Goal: Task Accomplishment & Management: Manage account settings

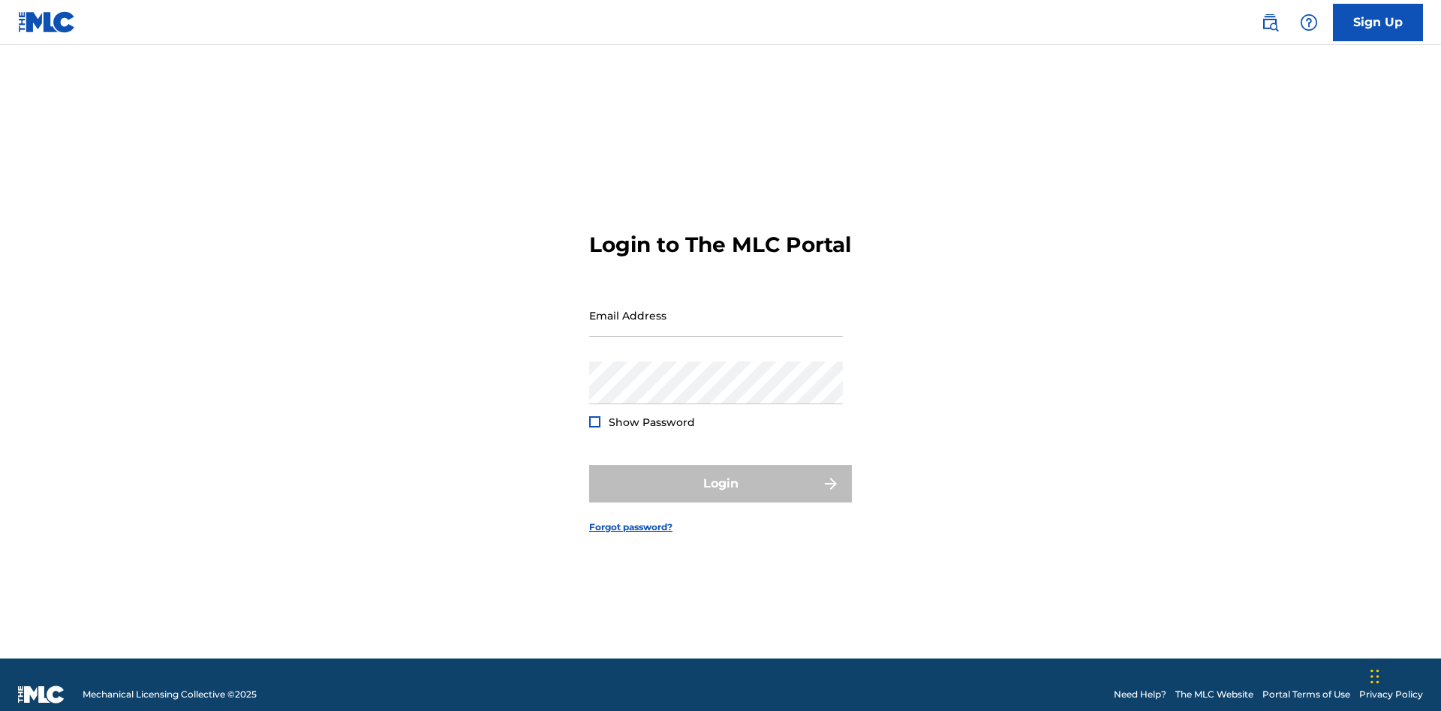
scroll to position [20, 0]
click at [716, 308] on input "Email Address" at bounding box center [716, 315] width 254 height 43
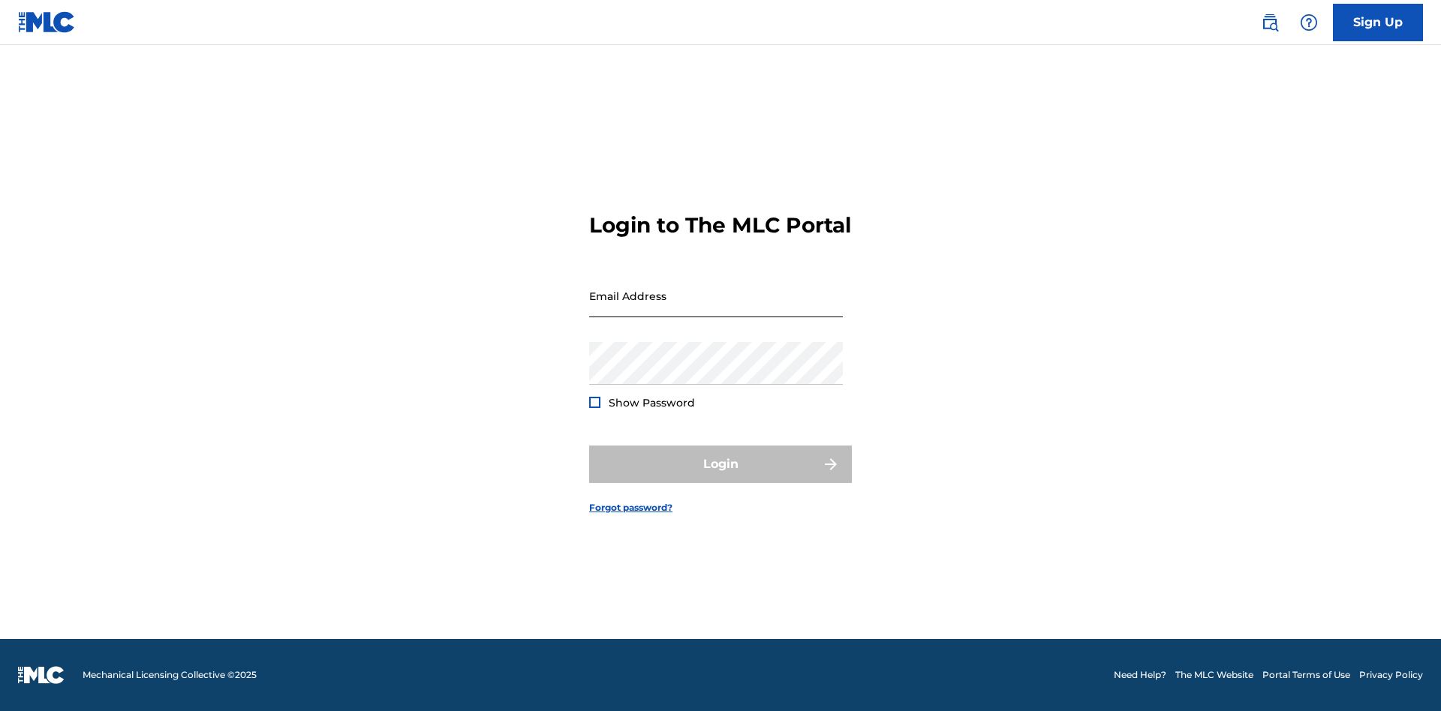
scroll to position [20, 0]
type input "[EMAIL_ADDRESS][DOMAIN_NAME]"
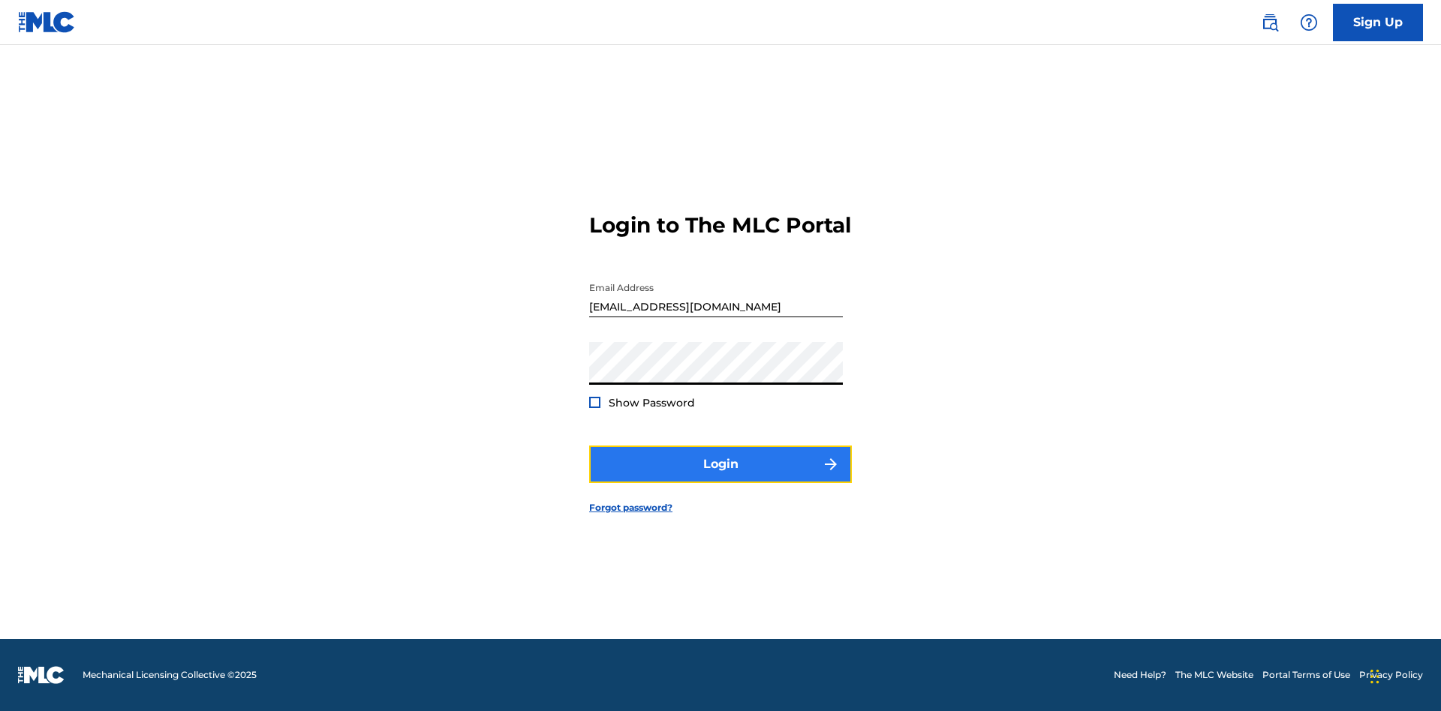
click at [720, 477] on button "Login" at bounding box center [720, 465] width 263 height 38
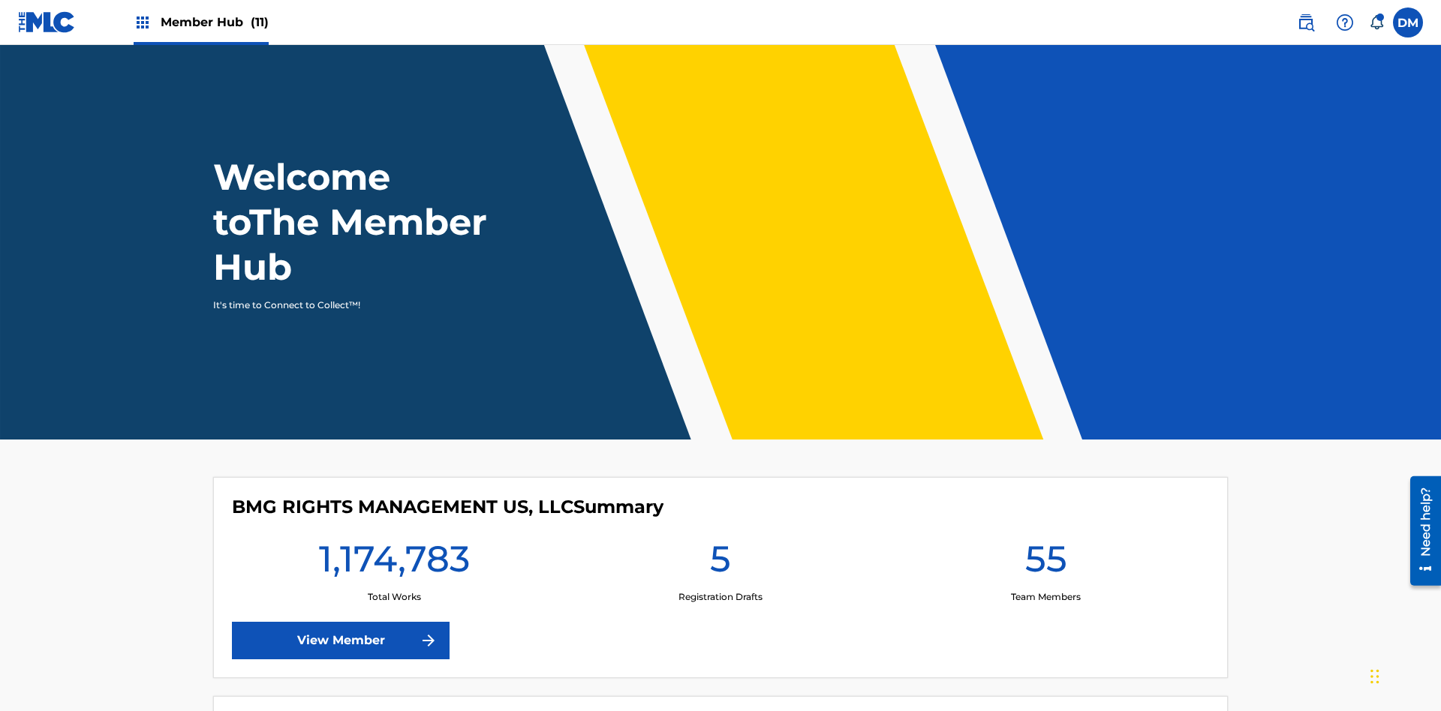
click at [214, 22] on span "Member Hub (11)" at bounding box center [215, 22] width 108 height 17
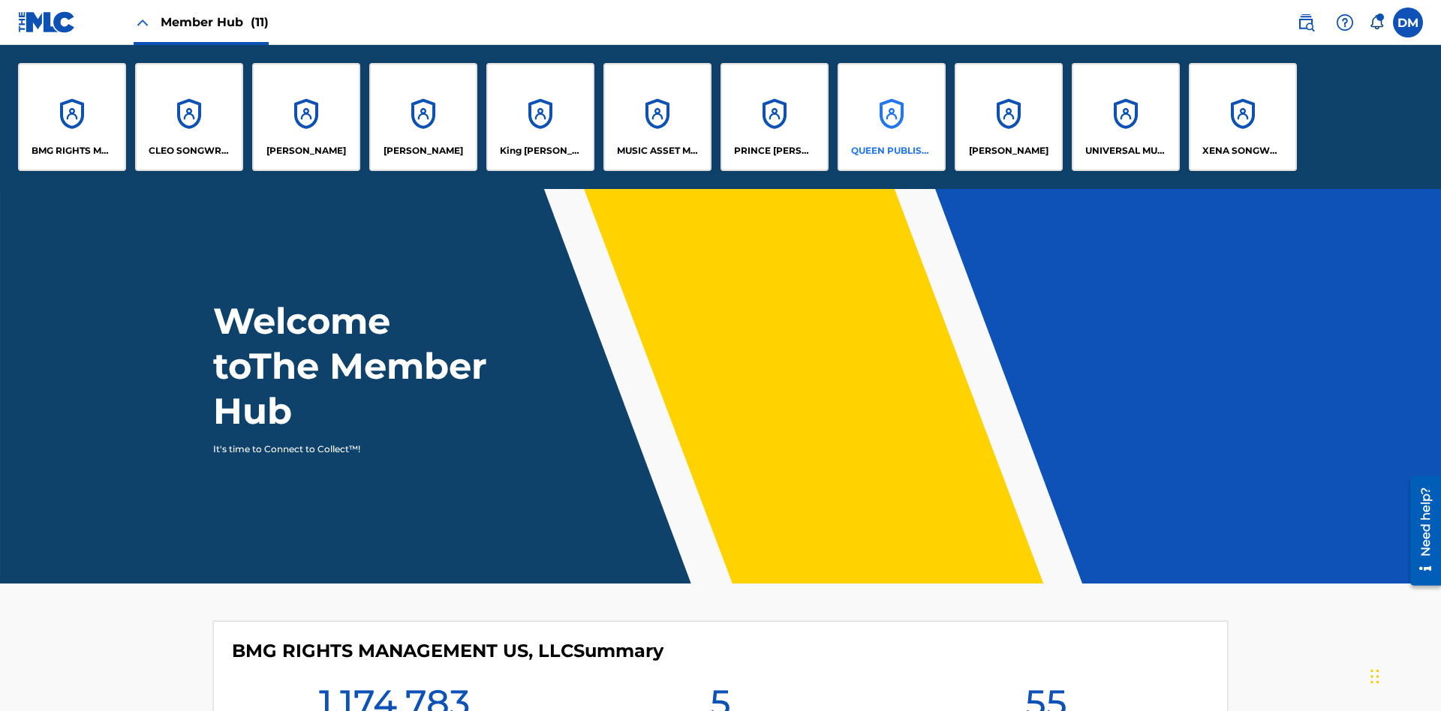
click at [891, 151] on p "QUEEN PUBLISHA" at bounding box center [892, 151] width 82 height 14
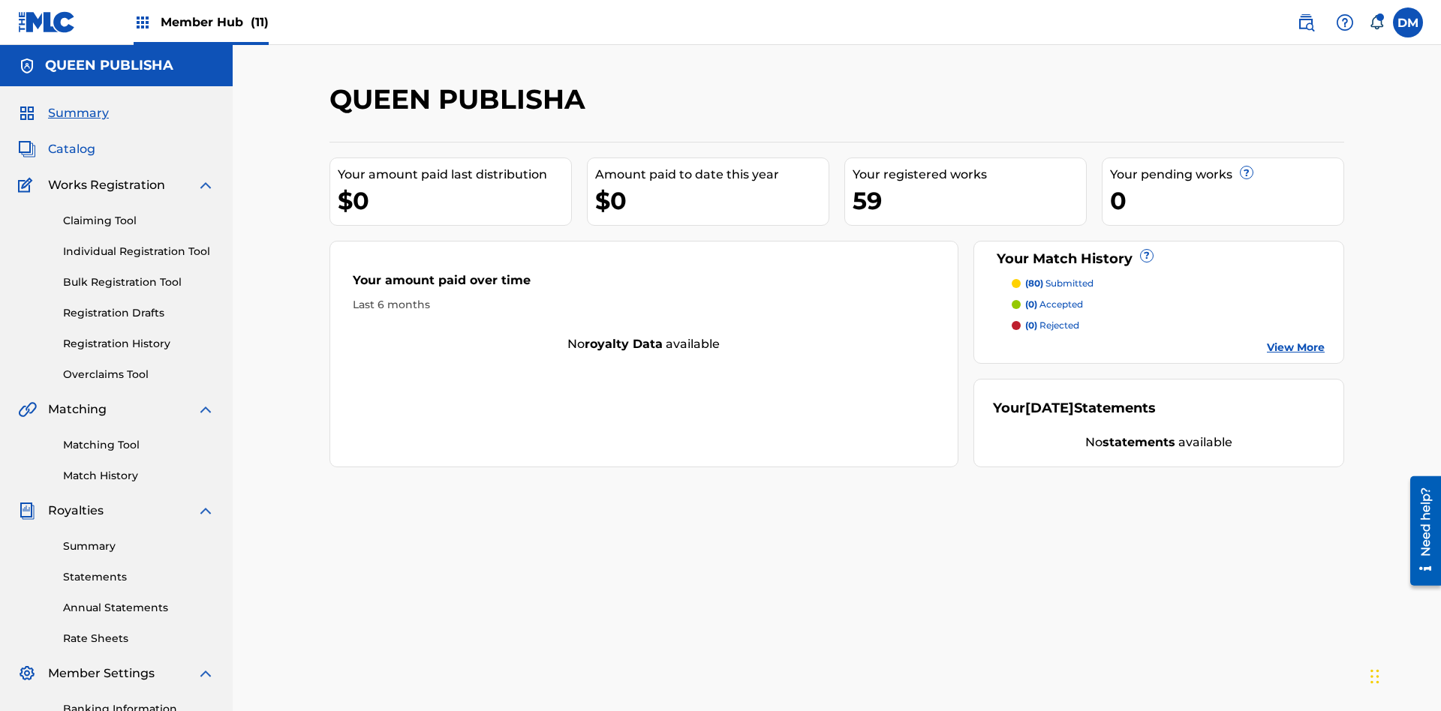
click at [71, 140] on span "Catalog" at bounding box center [71, 149] width 47 height 18
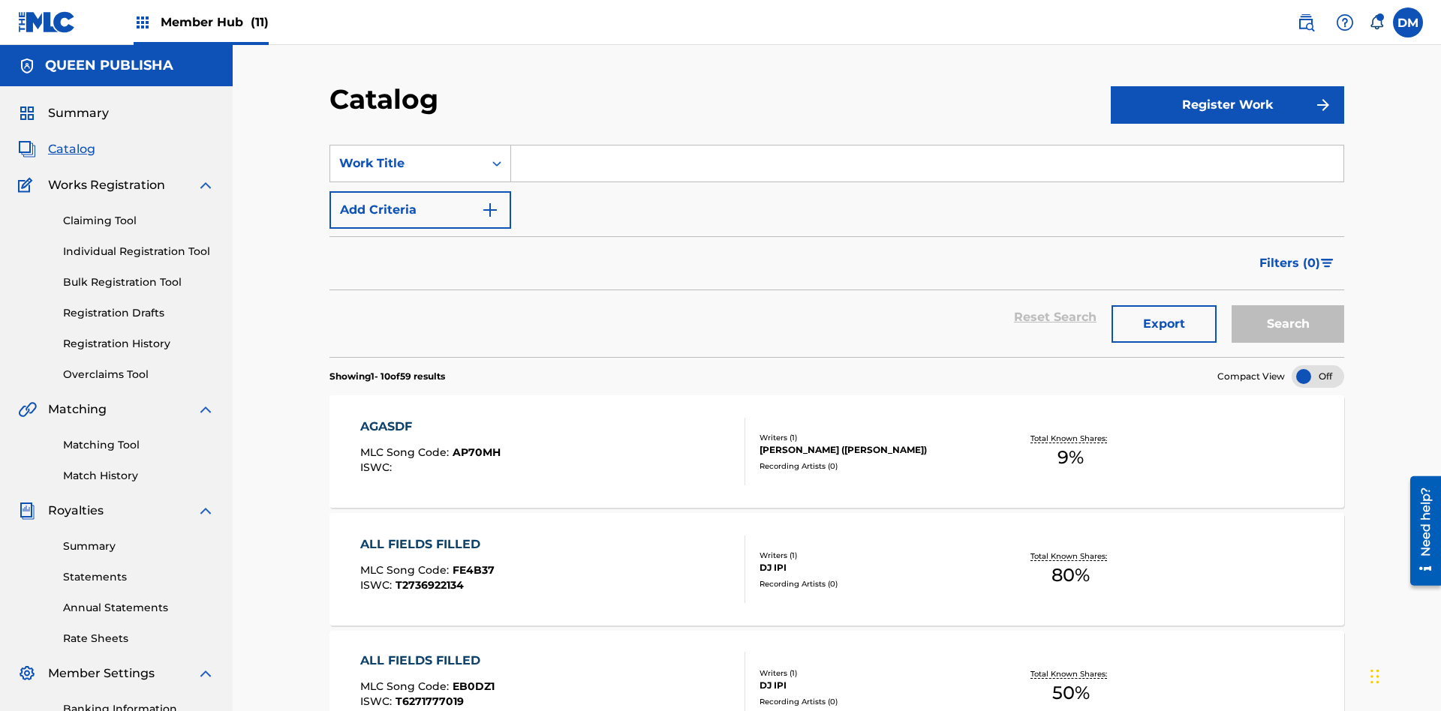
click at [927, 146] on input "Search Form" at bounding box center [927, 164] width 832 height 36
click at [1288, 305] on button "Search" at bounding box center [1287, 324] width 113 height 38
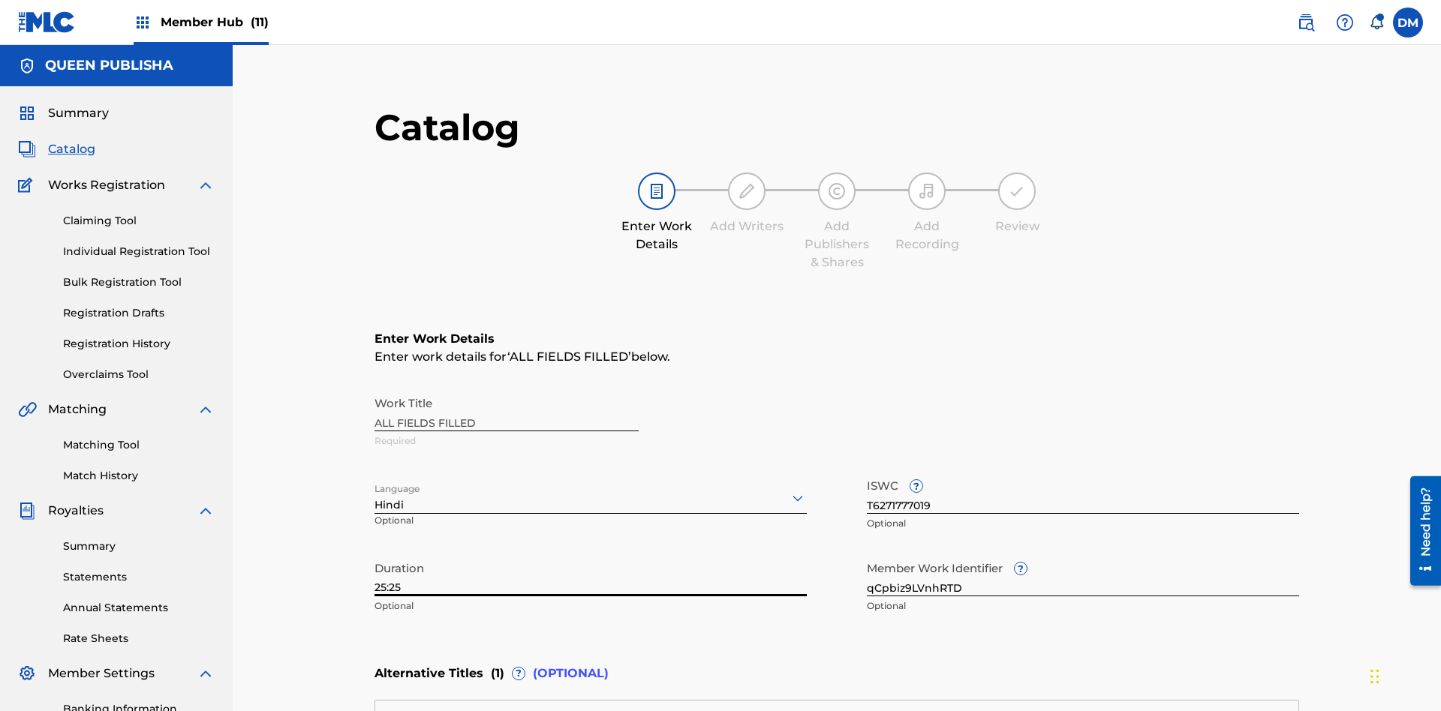
type input "25:25"
click at [789, 489] on icon at bounding box center [798, 498] width 18 height 18
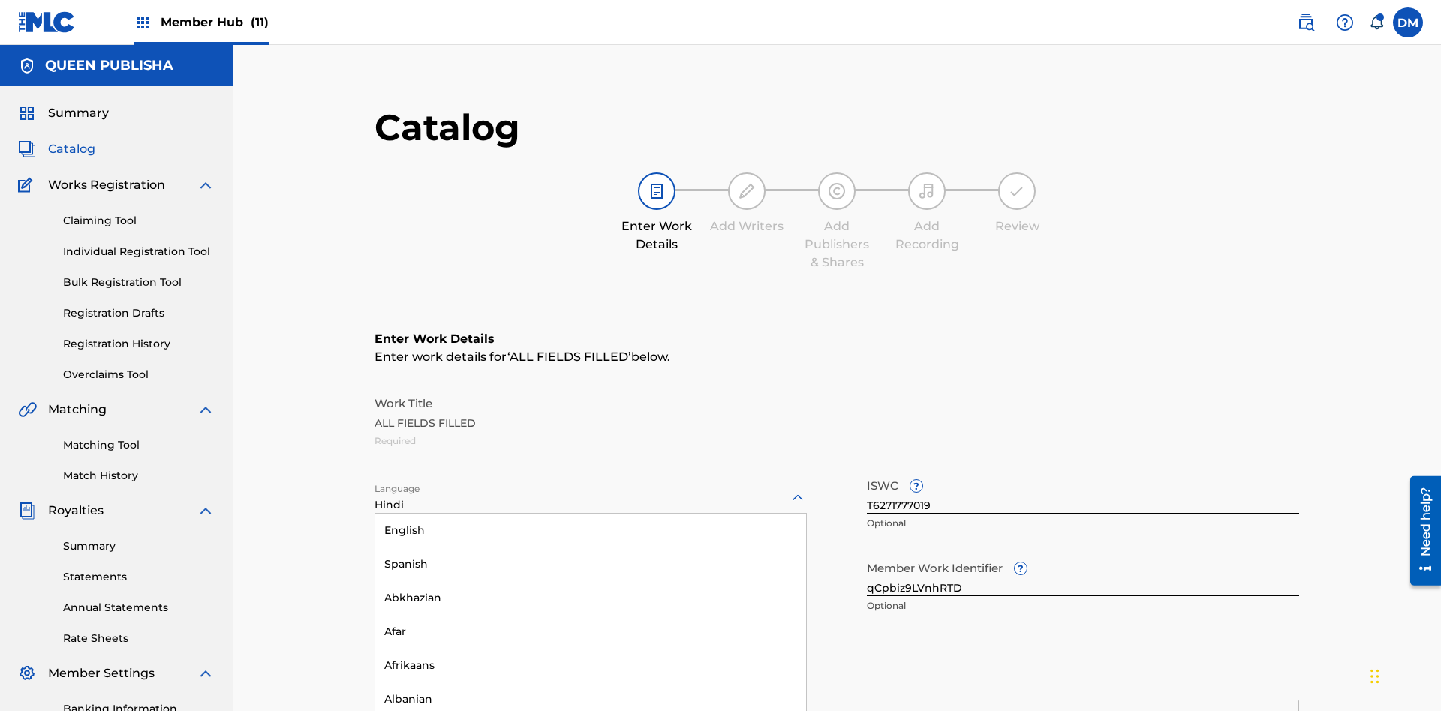
click at [867, 554] on input "qCpbiz9LVnhRTD" at bounding box center [1083, 575] width 432 height 43
type input "YZQ3hPmcmqr19P"
click at [867, 471] on input "T6271777019" at bounding box center [1083, 492] width 432 height 43
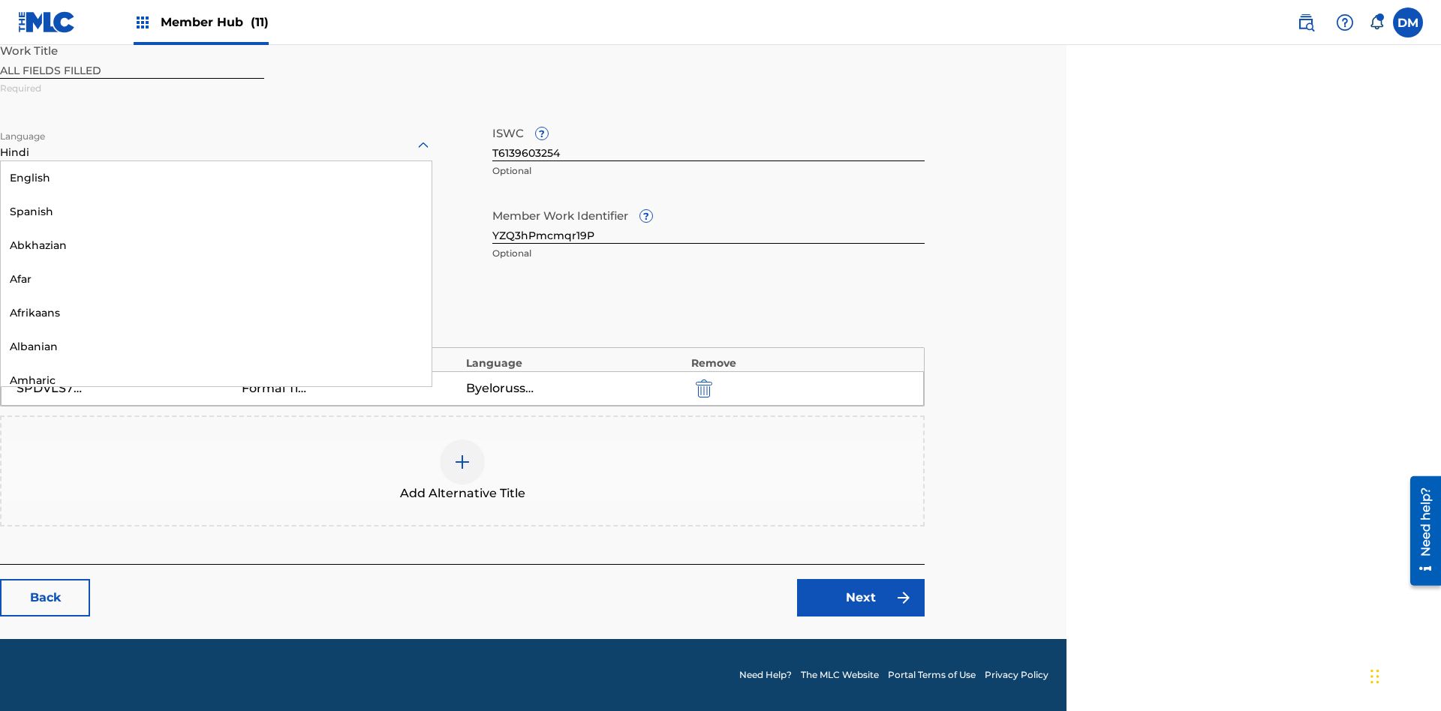
type input "T6139603254"
click at [702, 388] on img "submit" at bounding box center [704, 389] width 17 height 18
click at [462, 470] on img at bounding box center [462, 462] width 18 height 18
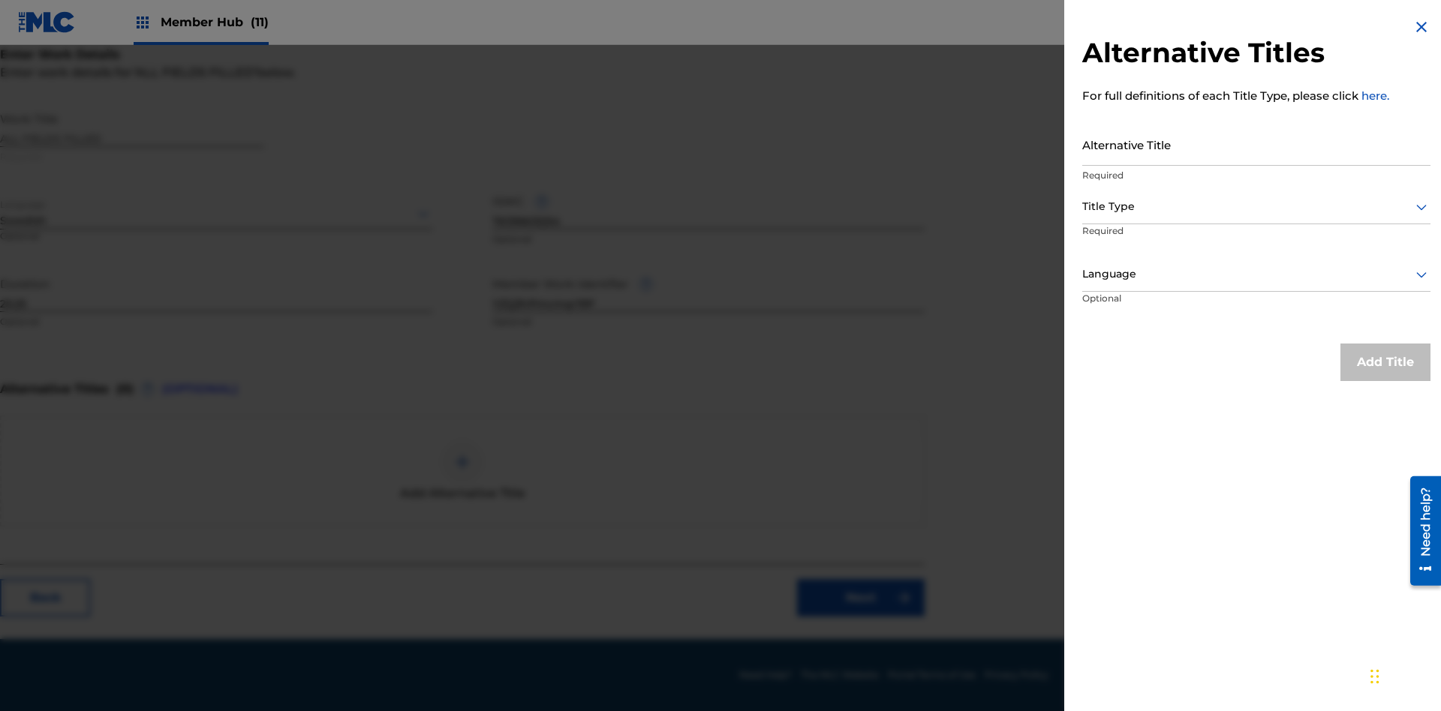
click at [1256, 144] on input "Alternative Title" at bounding box center [1256, 144] width 348 height 43
type input "hzSF9tr3PWDCgtSrT74xvlFbJyVFxVMwiEL8OetnzVu5VxbiDz"
click at [1256, 206] on div at bounding box center [1256, 206] width 348 height 19
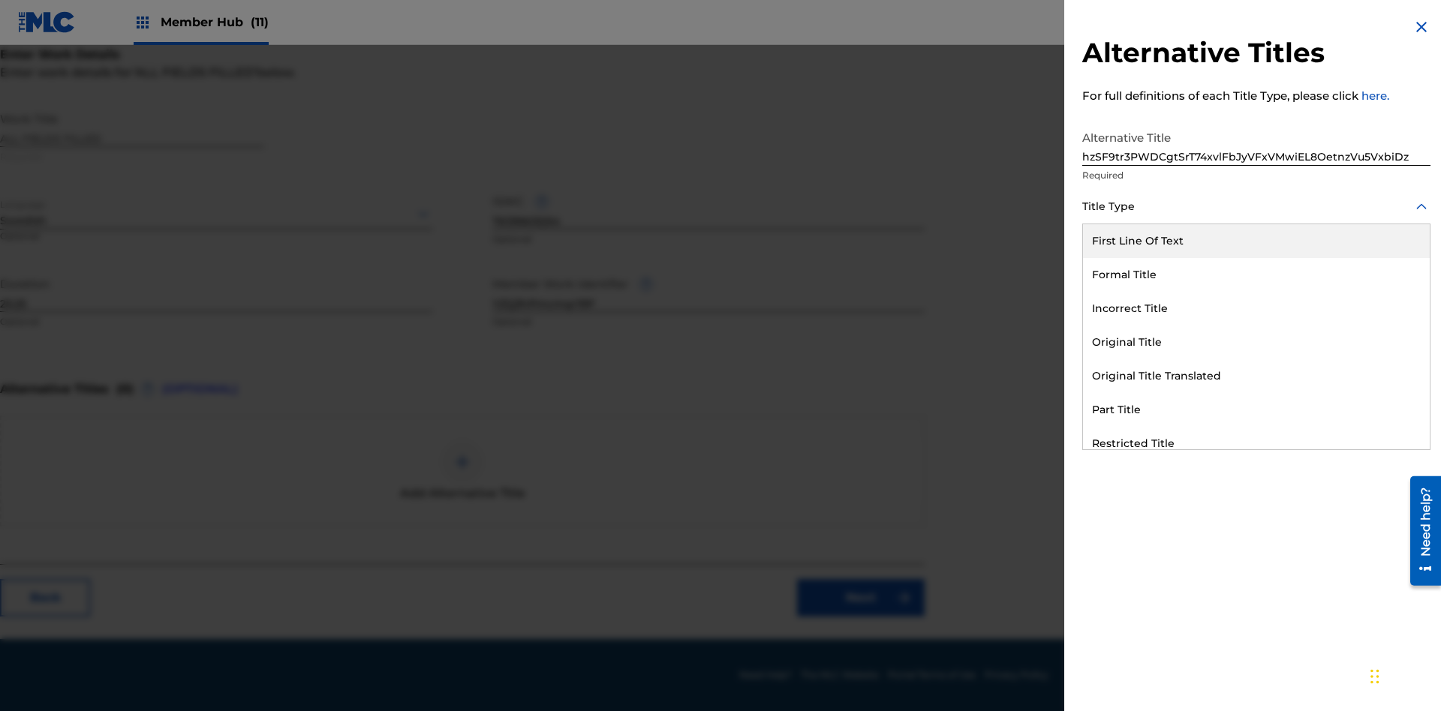
click at [1256, 410] on div "Part Title" at bounding box center [1256, 410] width 347 height 34
click at [1256, 274] on div at bounding box center [1256, 274] width 348 height 19
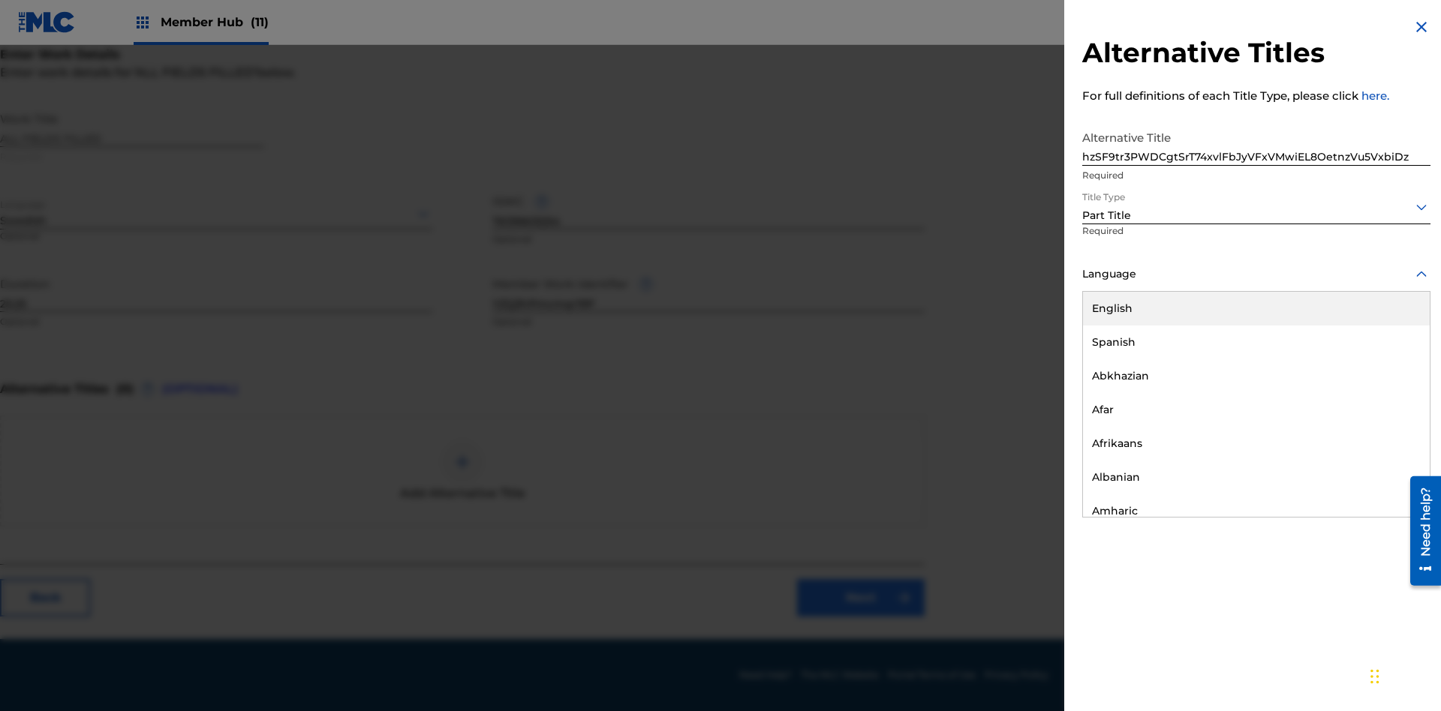
click at [1385, 362] on button "Add Title" at bounding box center [1385, 363] width 90 height 38
click at [861, 598] on link "Next" at bounding box center [861, 598] width 128 height 38
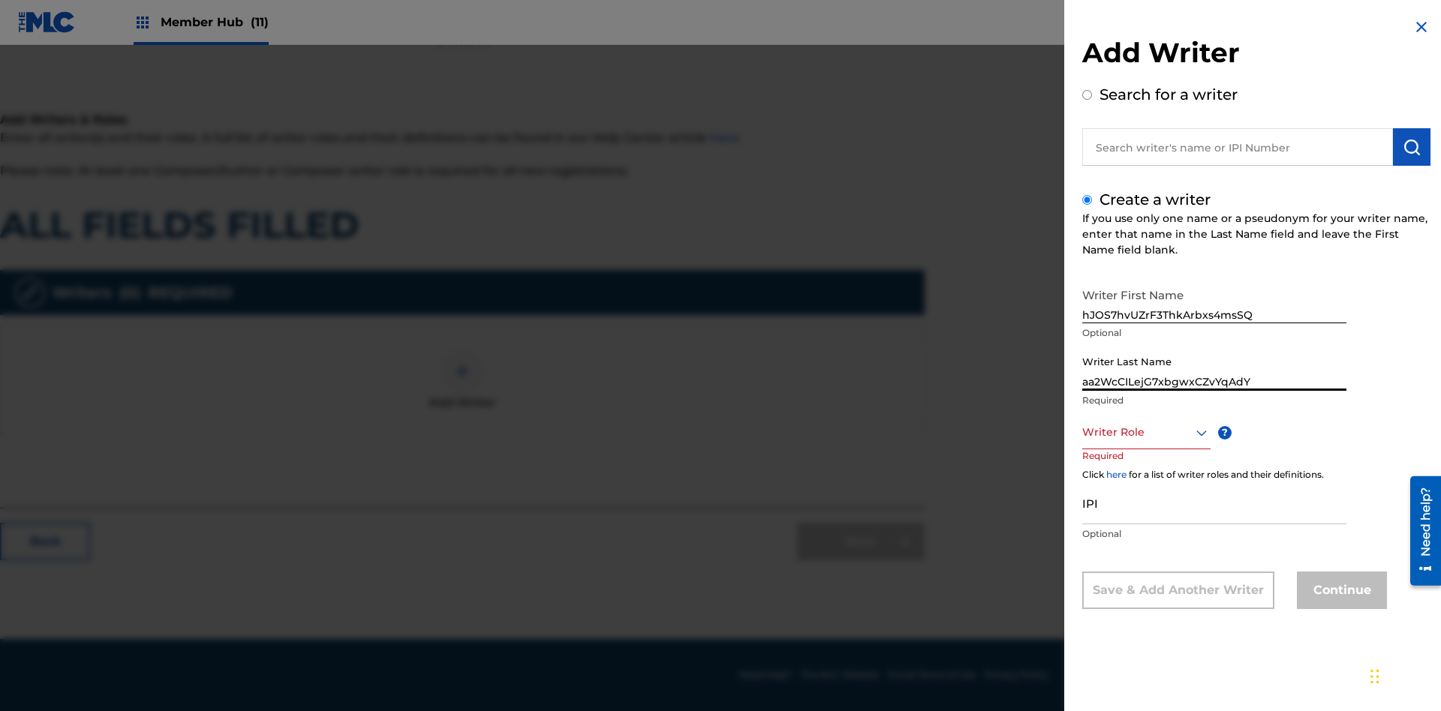
click at [1145, 432] on div at bounding box center [1146, 432] width 128 height 19
click at [1214, 504] on input "IPI" at bounding box center [1214, 503] width 264 height 43
click at [1339, 592] on button "Continue" at bounding box center [1342, 591] width 90 height 38
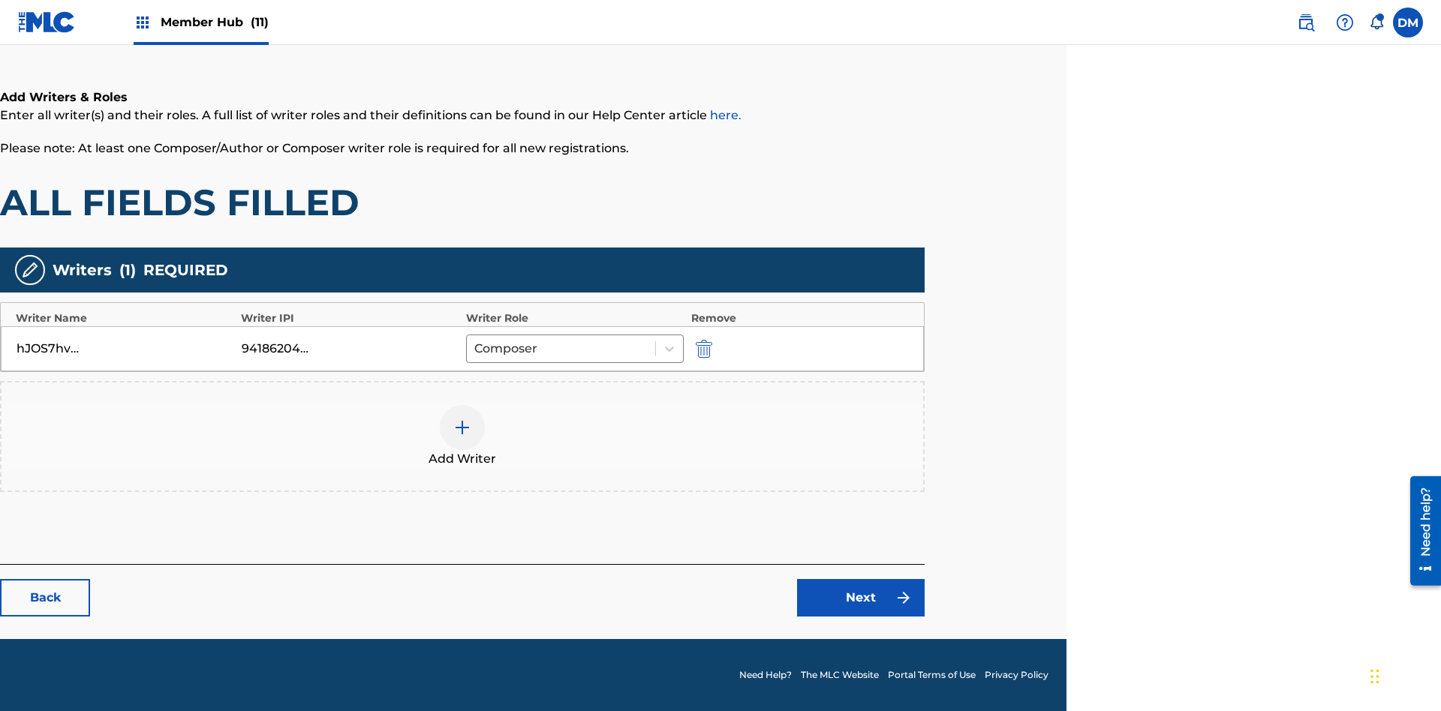
click at [462, 437] on div at bounding box center [462, 427] width 45 height 45
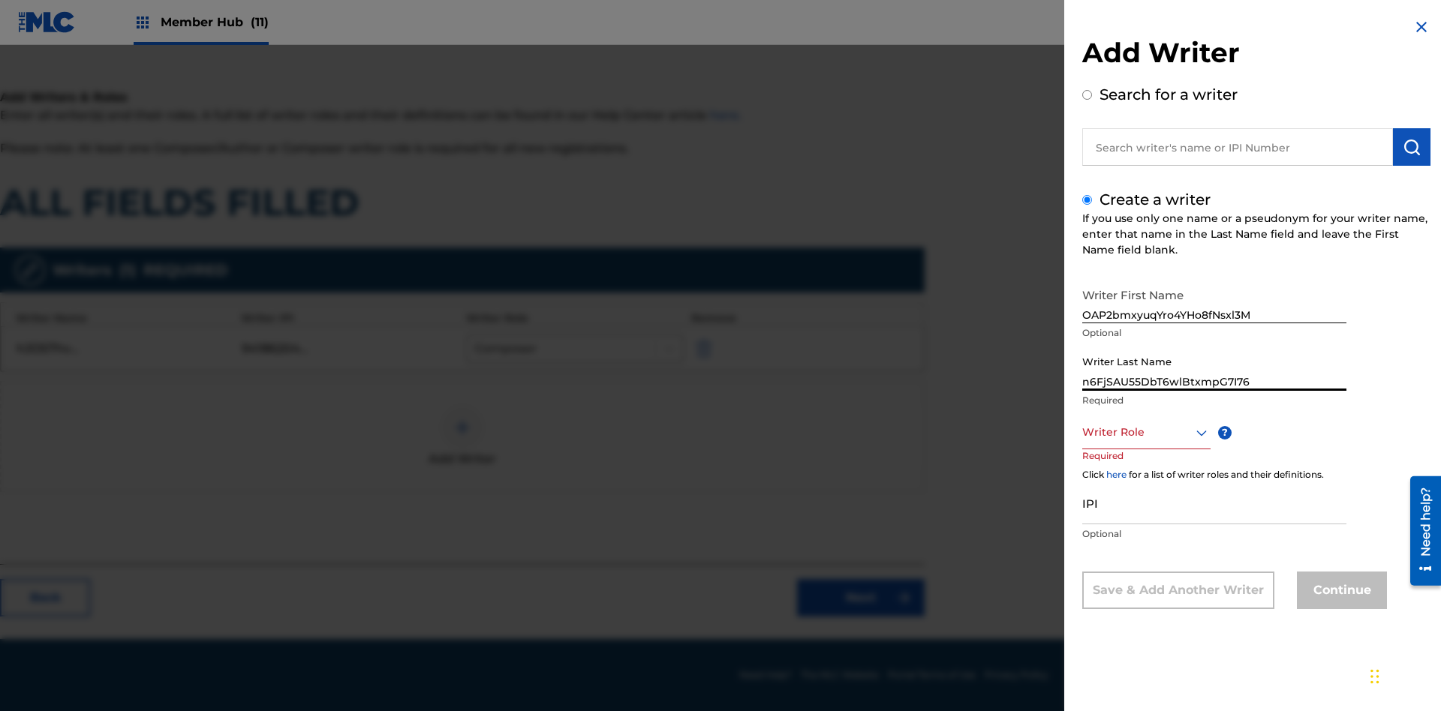
click at [1145, 432] on div at bounding box center [1146, 432] width 128 height 19
click at [1214, 504] on input "IPI" at bounding box center [1214, 503] width 264 height 43
click at [1339, 592] on button "Continue" at bounding box center [1342, 591] width 90 height 38
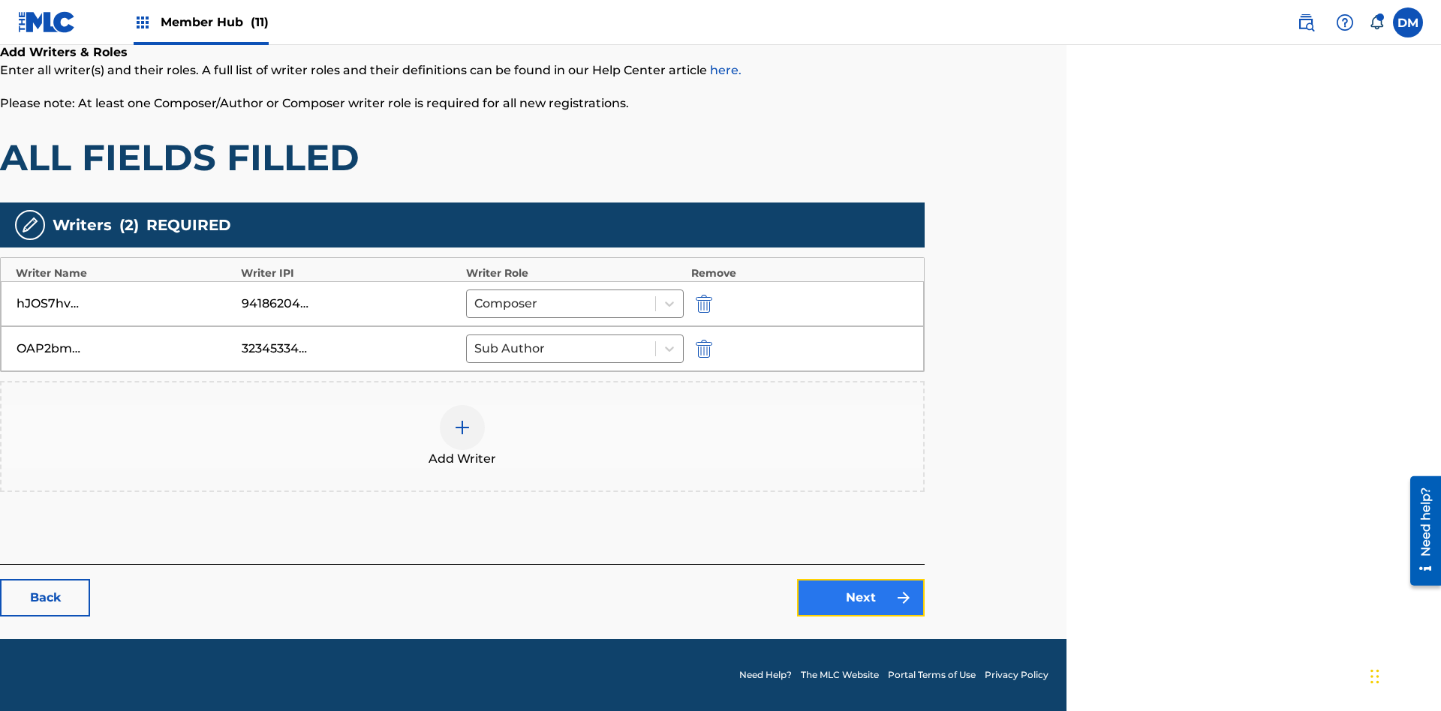
click at [861, 598] on link "Next" at bounding box center [861, 598] width 128 height 38
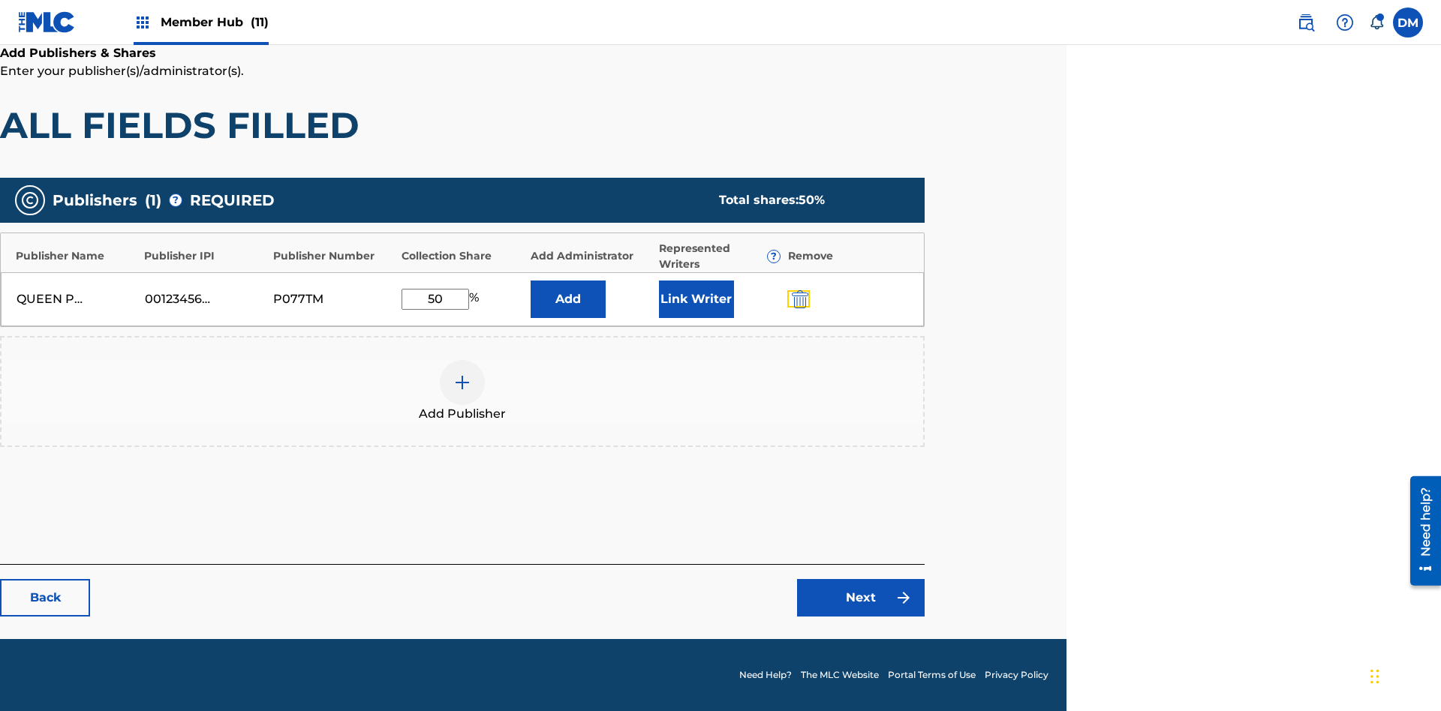
click at [798, 299] on img "submit" at bounding box center [800, 299] width 17 height 18
click at [462, 374] on img at bounding box center [462, 383] width 18 height 18
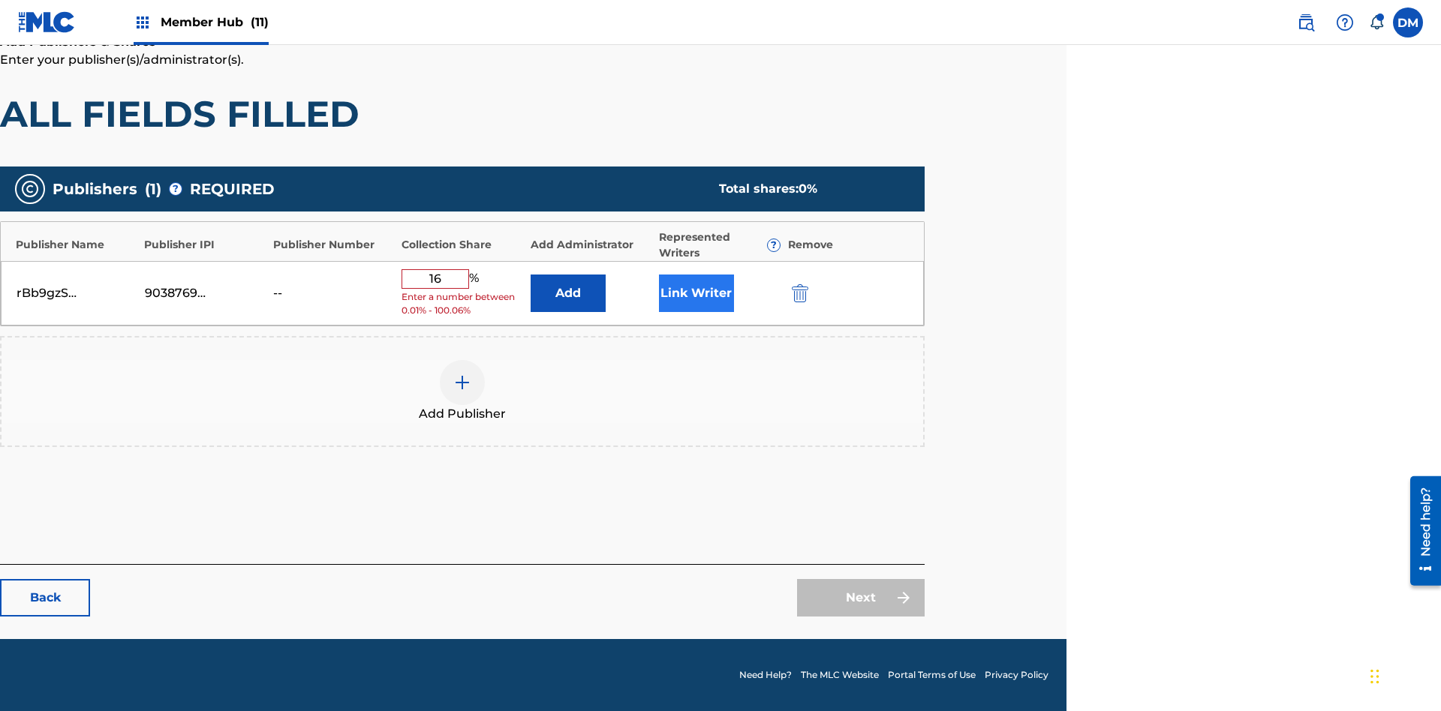
type input "16"
click at [696, 299] on button "Link Writer" at bounding box center [696, 294] width 75 height 38
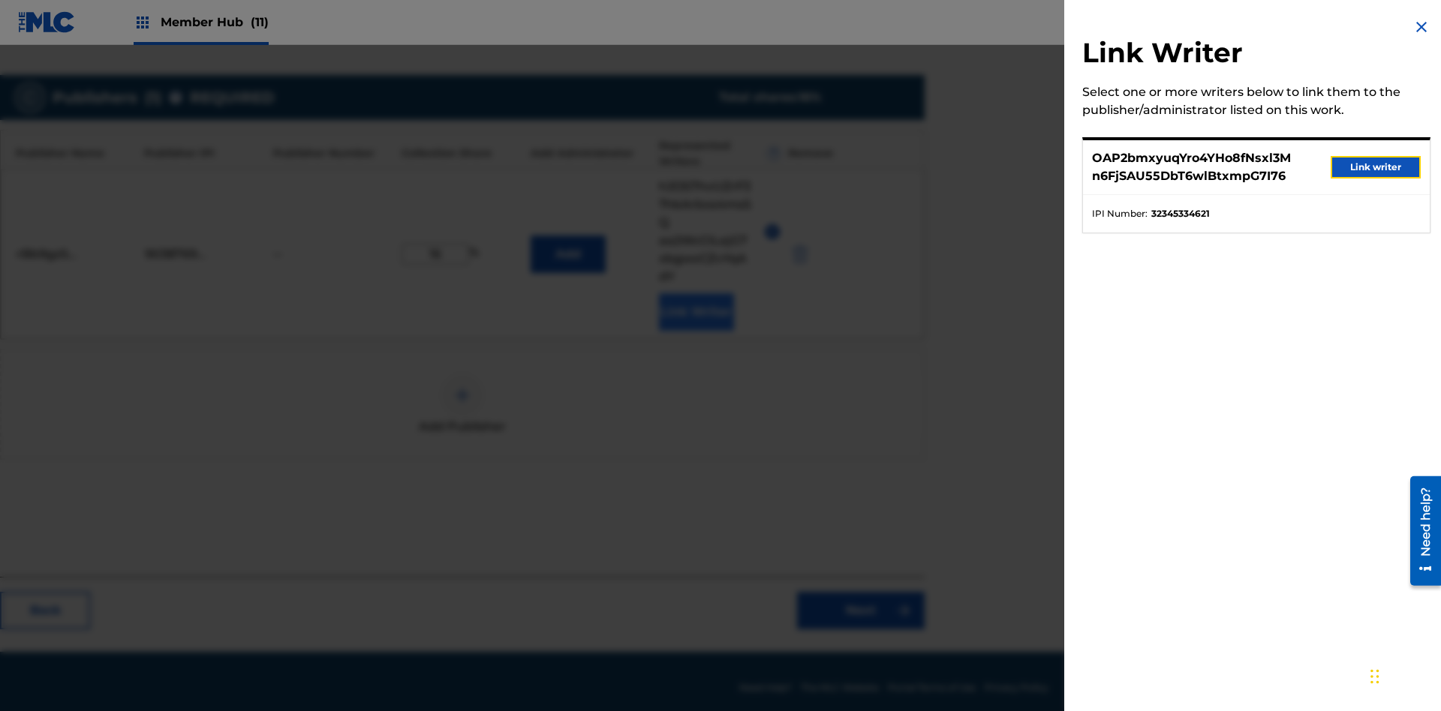
click at [1375, 167] on button "Link writer" at bounding box center [1375, 167] width 90 height 23
click at [696, 299] on button "Link Writer" at bounding box center [696, 312] width 75 height 38
click at [567, 236] on button "Add" at bounding box center [567, 255] width 75 height 38
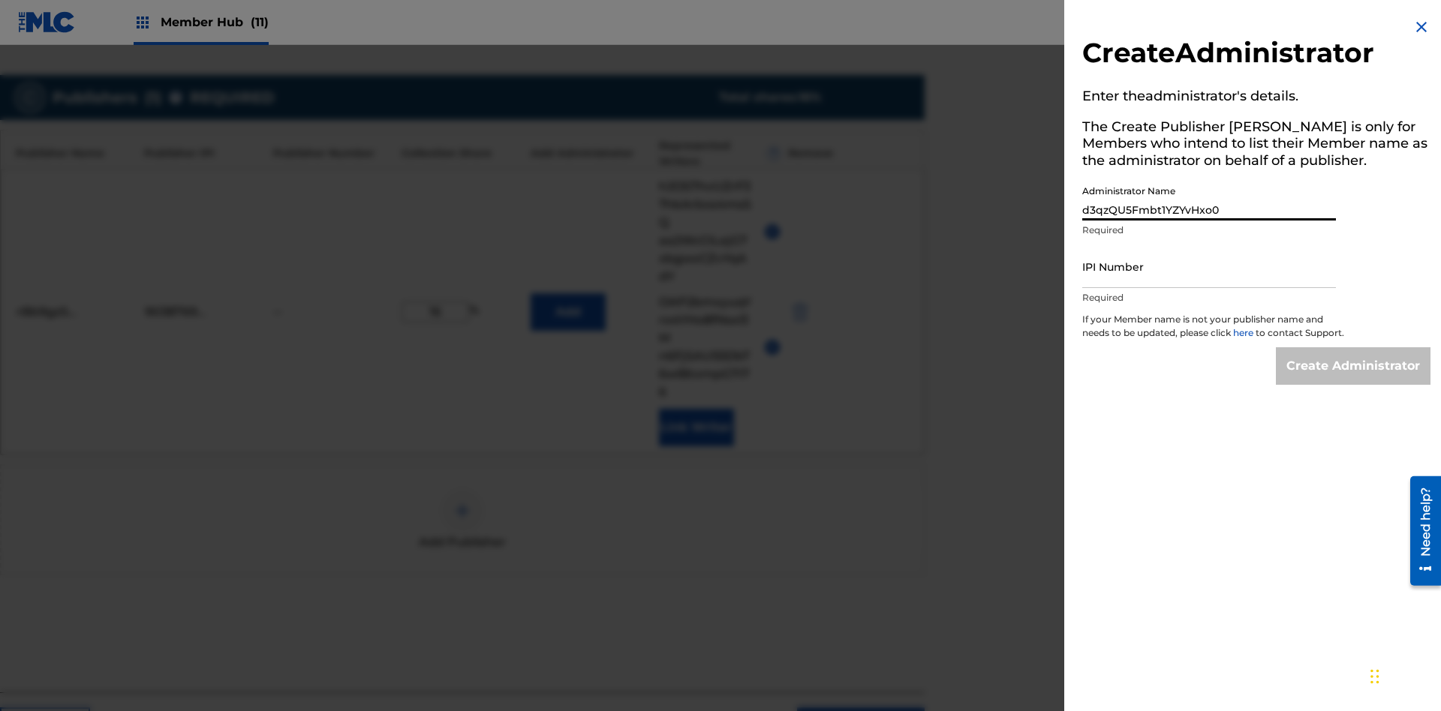
click at [1209, 266] on input "IPI Number" at bounding box center [1209, 266] width 254 height 43
click at [1354, 380] on input "Create Administrator" at bounding box center [1353, 366] width 155 height 38
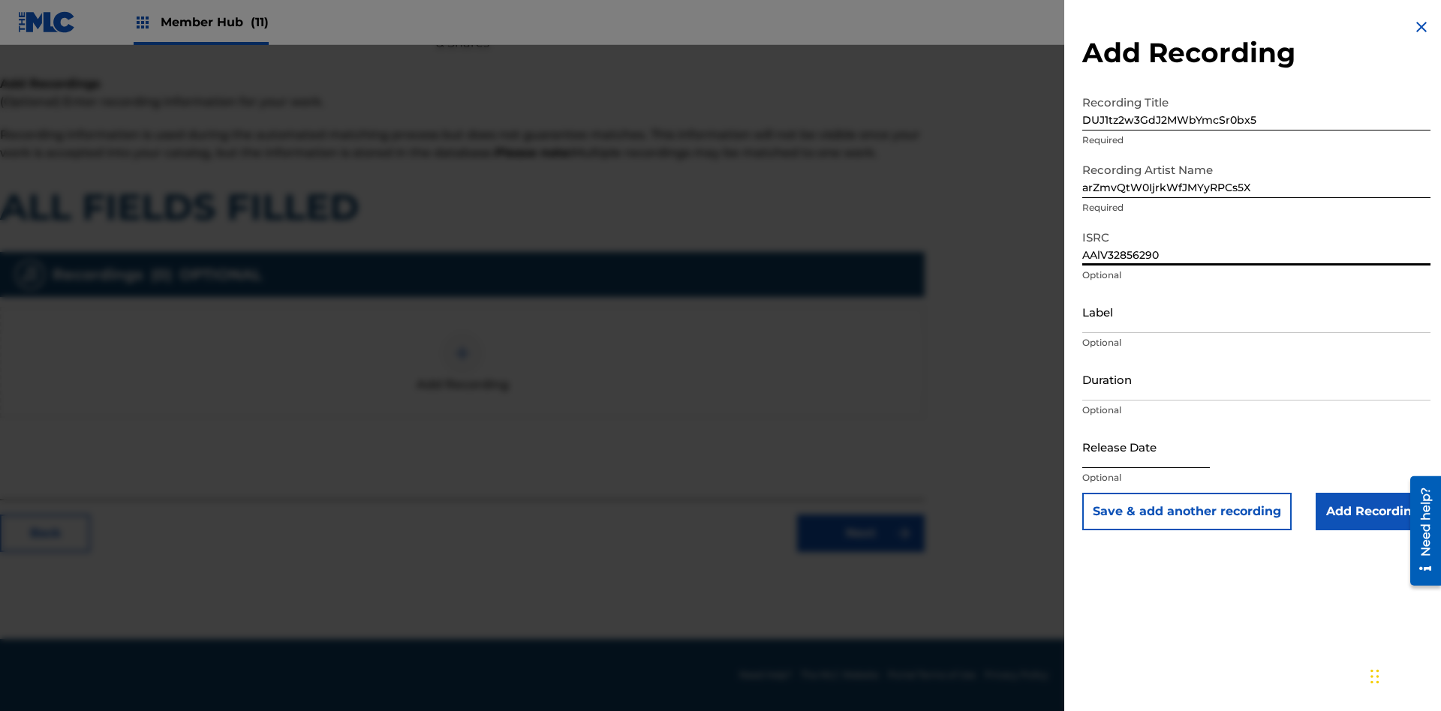
click at [1256, 311] on input "Label" at bounding box center [1256, 311] width 348 height 43
click at [1256, 379] on input "Duration" at bounding box center [1256, 379] width 348 height 43
click at [1256, 379] on input "2" at bounding box center [1256, 379] width 348 height 43
click at [1158, 448] on input "text" at bounding box center [1146, 446] width 128 height 43
click at [1372, 512] on input "Add Recording" at bounding box center [1372, 512] width 115 height 38
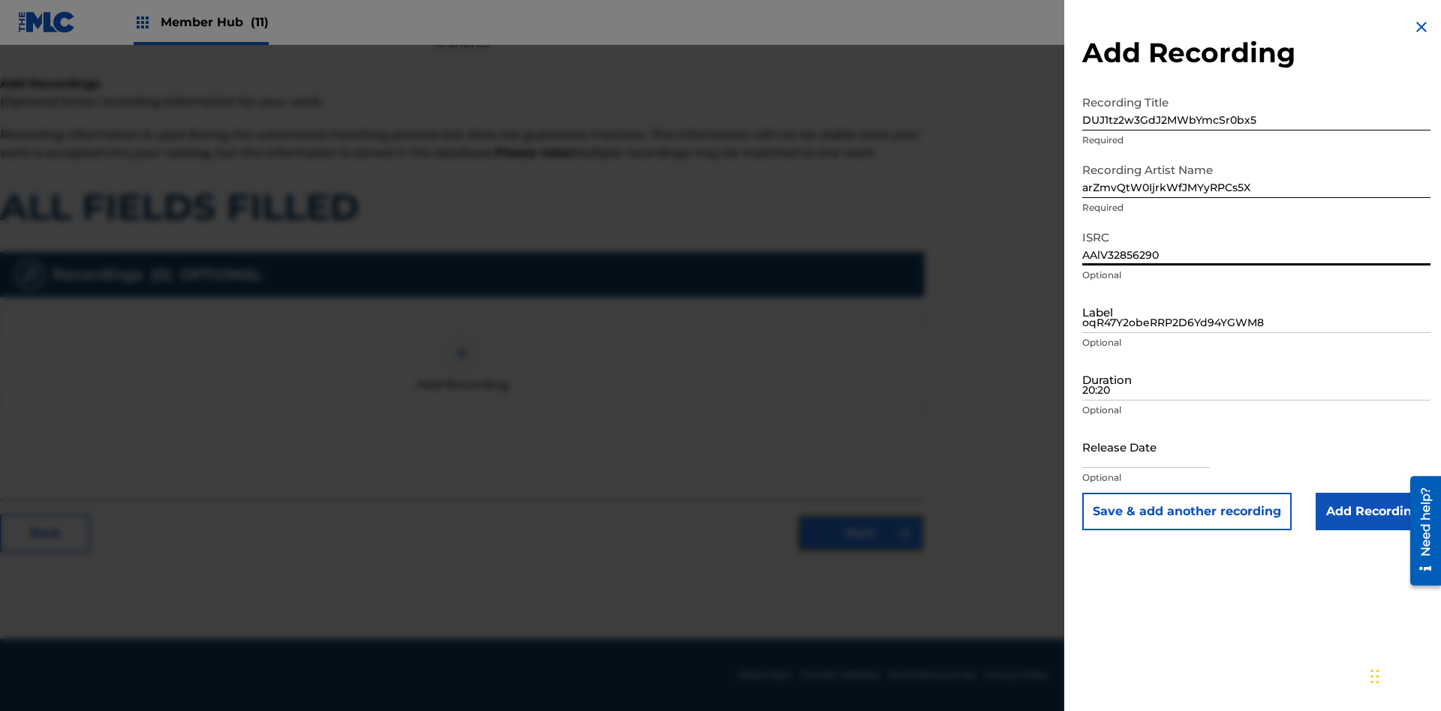
click at [861, 552] on link "Next" at bounding box center [861, 534] width 128 height 38
